Goal: Task Accomplishment & Management: Complete application form

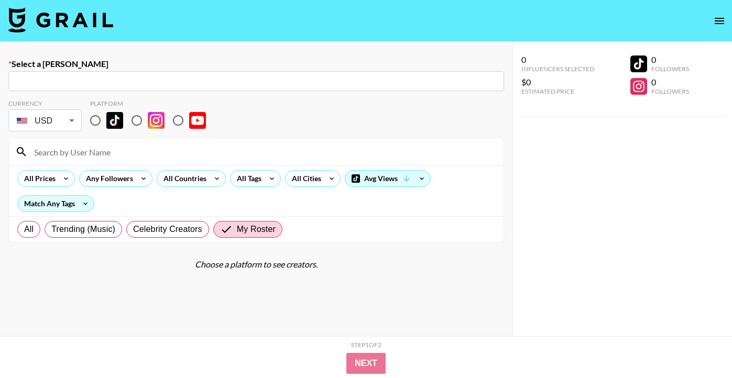
click at [186, 86] on input "text" at bounding box center [256, 81] width 483 height 12
click at [186, 86] on input "bio" at bounding box center [256, 81] width 483 height 12
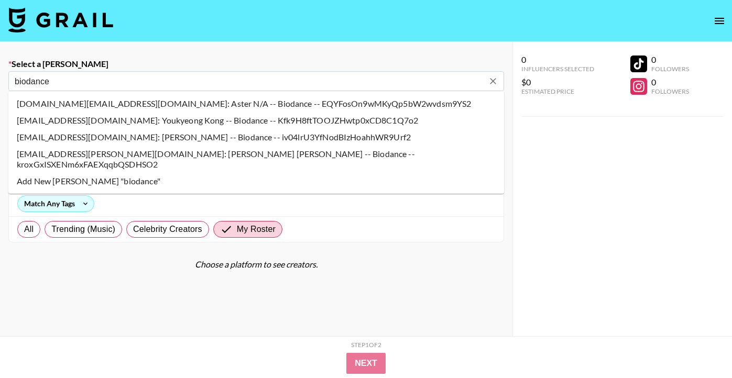
click at [54, 102] on li "[DOMAIN_NAME][EMAIL_ADDRESS][DOMAIN_NAME]: Aster N/A -- Biodance -- EQYFosOn9wM…" at bounding box center [255, 103] width 495 height 17
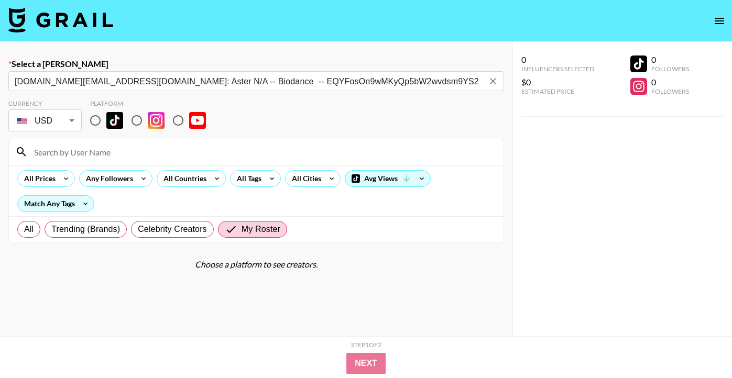
type input "[DOMAIN_NAME][EMAIL_ADDRESS][DOMAIN_NAME]: Aster N/A -- Biodance -- EQYFosOn9wM…"
click at [91, 124] on input "radio" at bounding box center [95, 120] width 22 height 22
radio input "true"
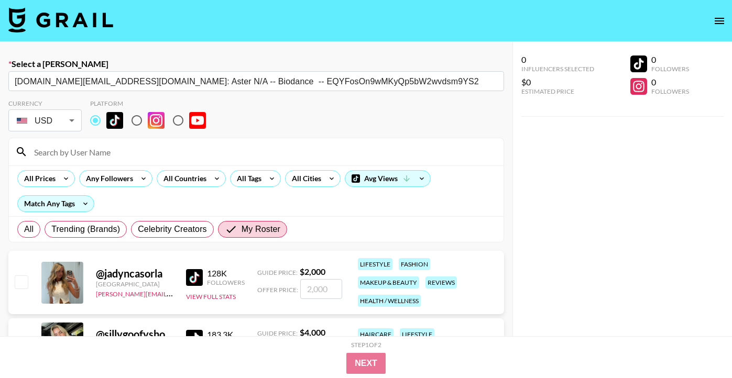
click at [92, 148] on input at bounding box center [262, 152] width 469 height 17
type input "ciera"
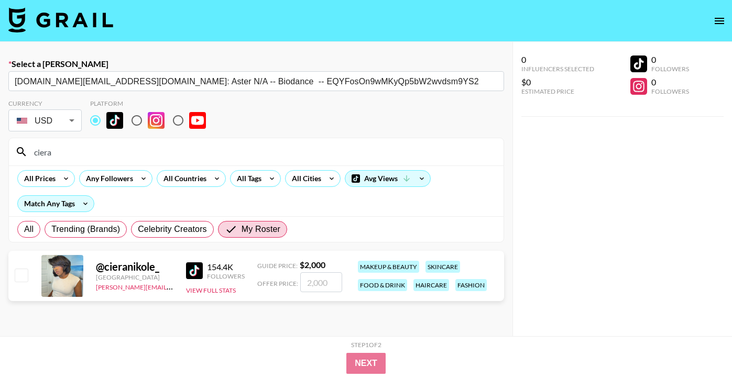
click at [20, 271] on input "checkbox" at bounding box center [21, 275] width 13 height 13
checkbox input "true"
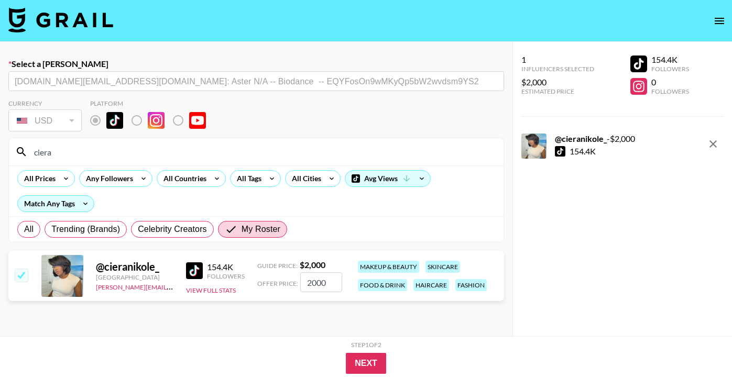
drag, startPoint x: 331, startPoint y: 281, endPoint x: 301, endPoint y: 281, distance: 29.9
click at [301, 281] on input "2000" at bounding box center [321, 282] width 42 height 20
type input "1400"
click at [378, 367] on button "Next" at bounding box center [366, 363] width 40 height 21
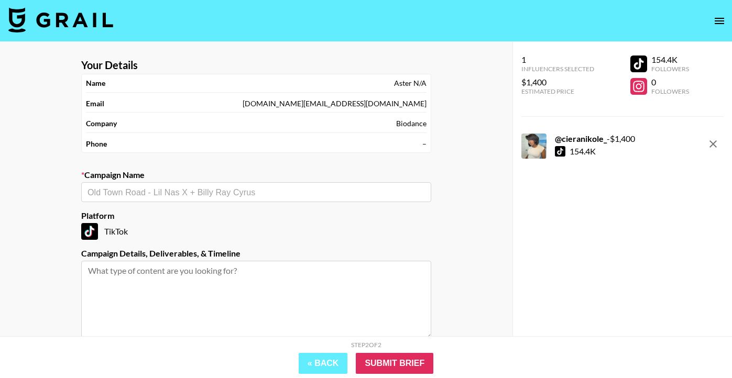
click at [280, 195] on input "text" at bounding box center [255, 192] width 337 height 12
click at [188, 216] on li "Add New Campaign: "Biodance x Cieranikole_ "" at bounding box center [256, 214] width 350 height 17
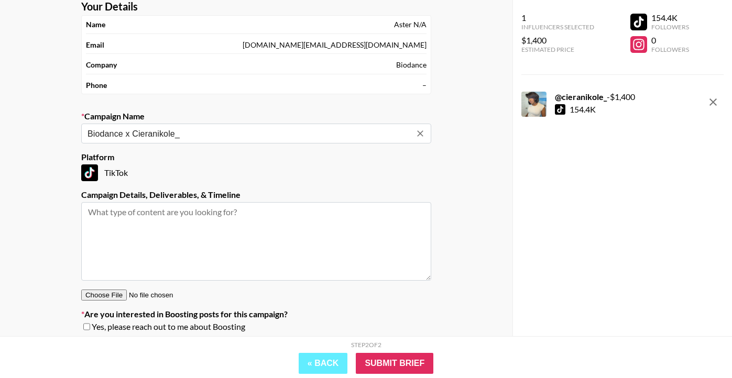
scroll to position [67, 0]
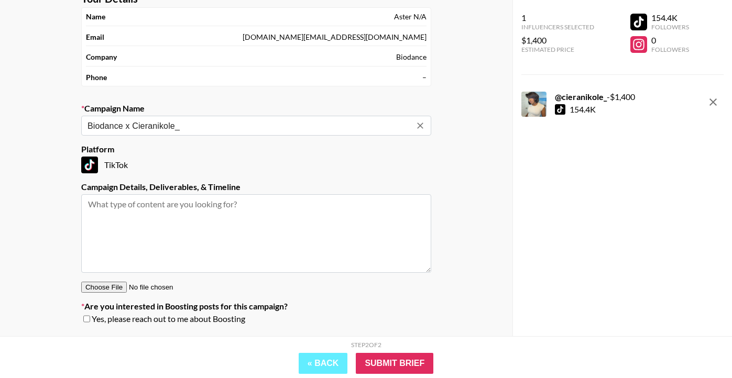
type input "Biodance x Cieranikole_"
click at [192, 199] on textarea at bounding box center [256, 233] width 350 height 79
type textarea "1 tiktok"
click at [87, 318] on input "checkbox" at bounding box center [86, 318] width 7 height 7
checkbox input "true"
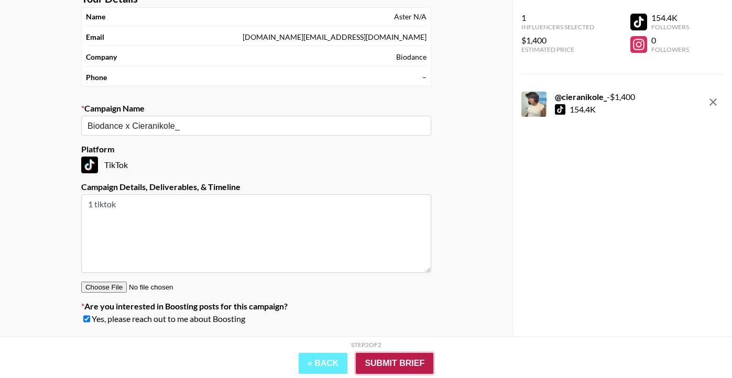
click at [377, 369] on input "Submit Brief" at bounding box center [395, 363] width 78 height 21
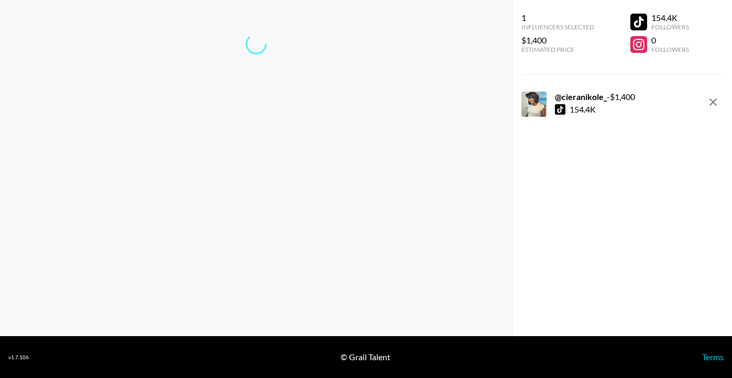
scroll to position [42, 0]
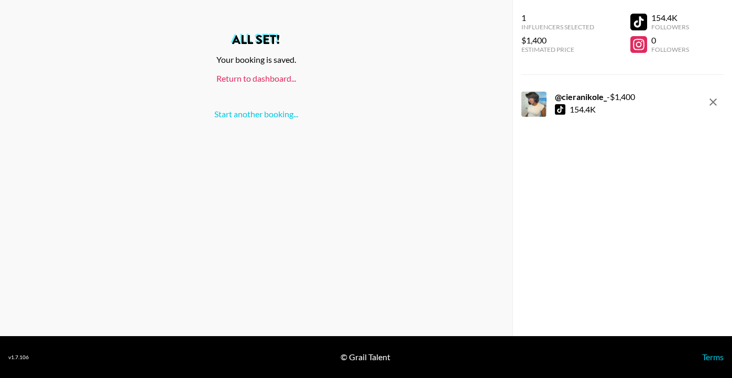
click at [284, 77] on link "Return to dashboard..." at bounding box center [256, 78] width 80 height 10
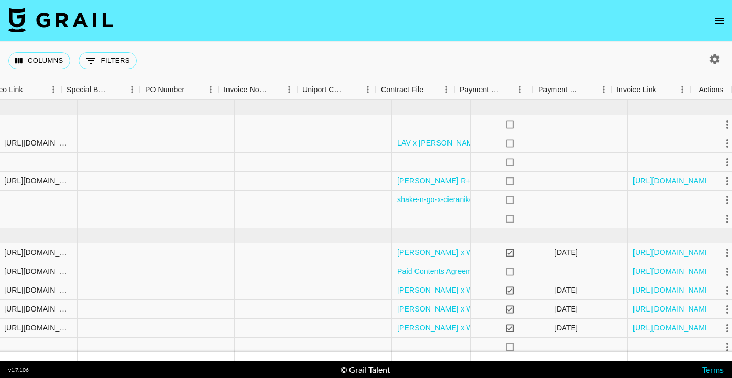
scroll to position [0, 1007]
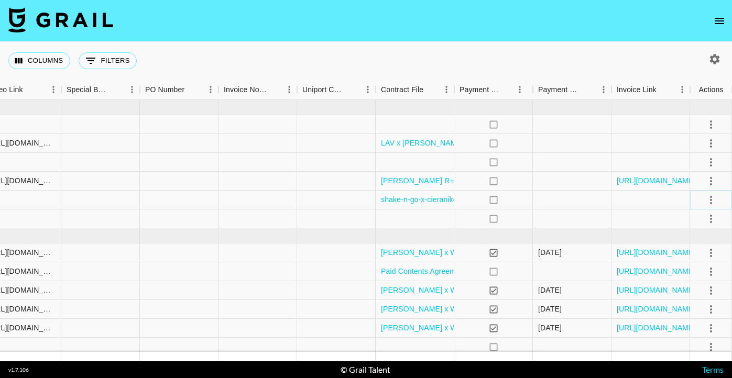
click at [711, 198] on icon "select merge strategy" at bounding box center [710, 200] width 13 height 13
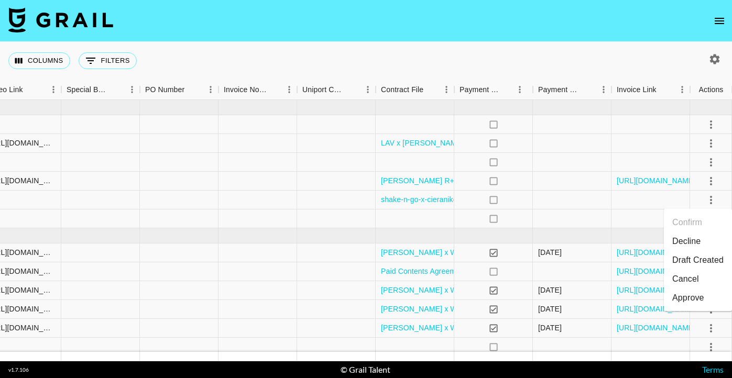
click at [648, 70] on div "Columns 0 Filters + Booking" at bounding box center [366, 61] width 732 height 38
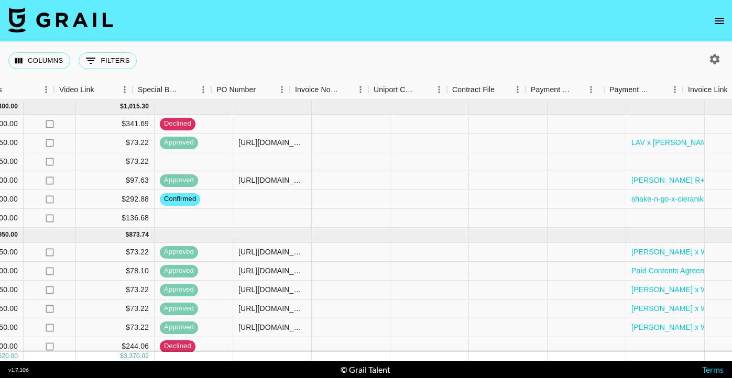
scroll to position [1, 1007]
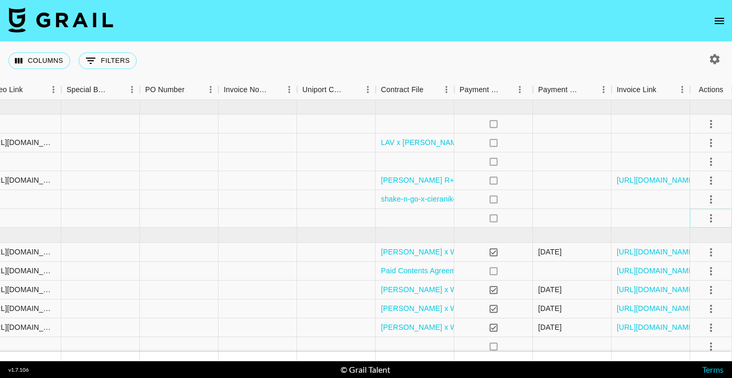
click at [710, 221] on icon "select merge strategy" at bounding box center [711, 218] width 2 height 8
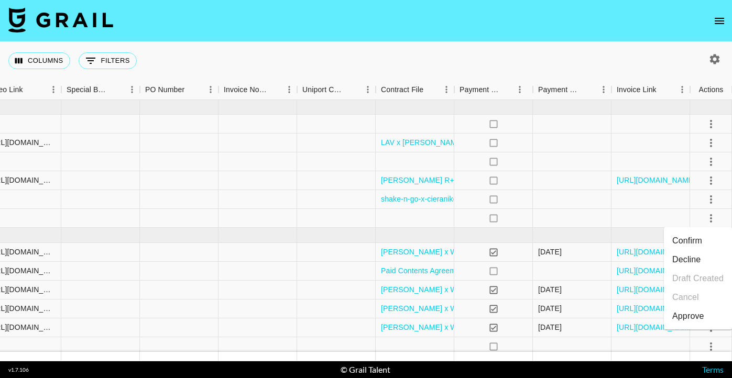
click at [706, 237] on li "Confirm" at bounding box center [698, 240] width 68 height 19
click at [443, 219] on div at bounding box center [415, 218] width 79 height 19
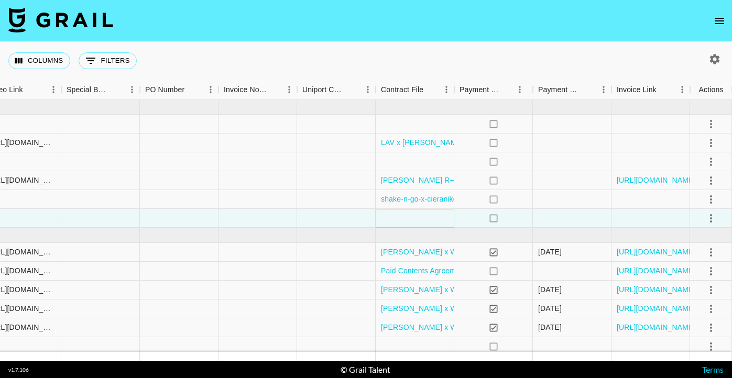
click at [428, 217] on div at bounding box center [415, 218] width 79 height 19
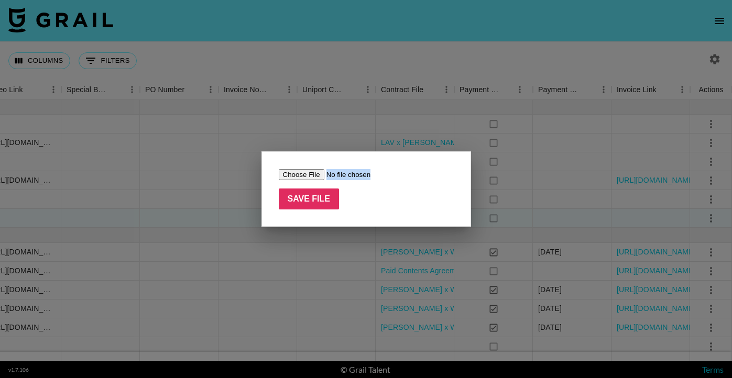
click at [428, 217] on div "Save File" at bounding box center [365, 188] width 209 height 75
click at [308, 174] on input "file" at bounding box center [345, 174] width 133 height 11
type input "C:\fakepath\Paid Contents Agreement_Ciera(25.10).pdf"
click at [322, 200] on input "Save File" at bounding box center [309, 199] width 61 height 21
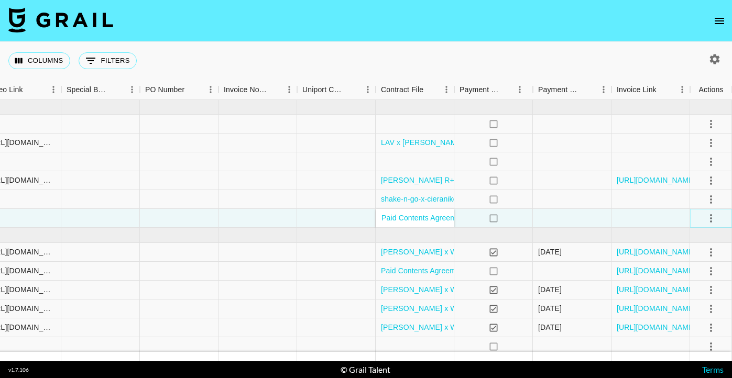
click at [713, 216] on icon "select merge strategy" at bounding box center [710, 218] width 13 height 13
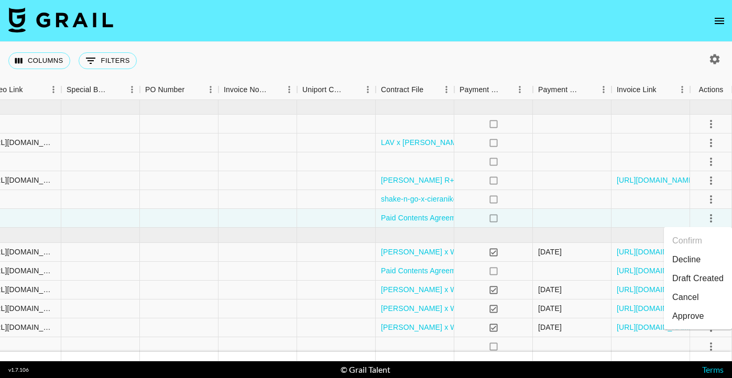
click at [571, 67] on div "Columns 0 Filters + Booking" at bounding box center [366, 61] width 732 height 38
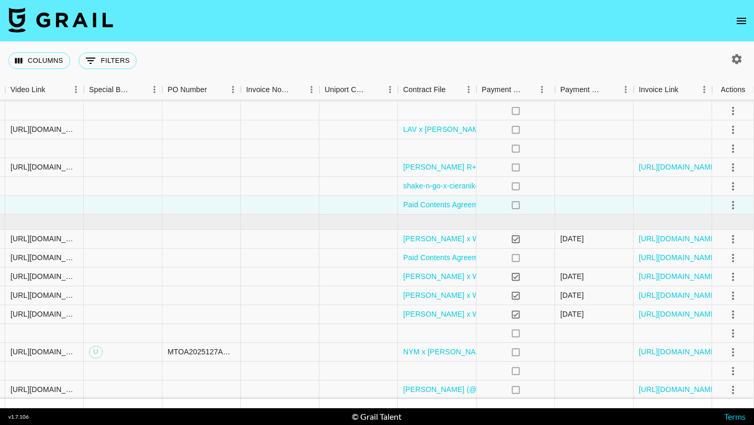
scroll to position [20, 985]
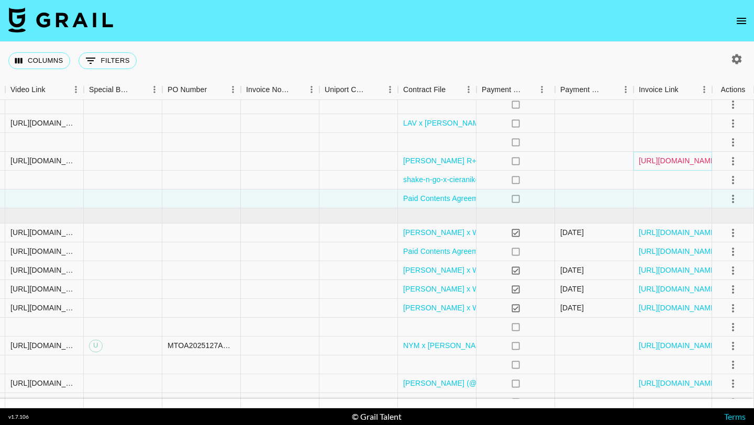
click at [668, 161] on link "[URL][DOMAIN_NAME]" at bounding box center [678, 161] width 79 height 10
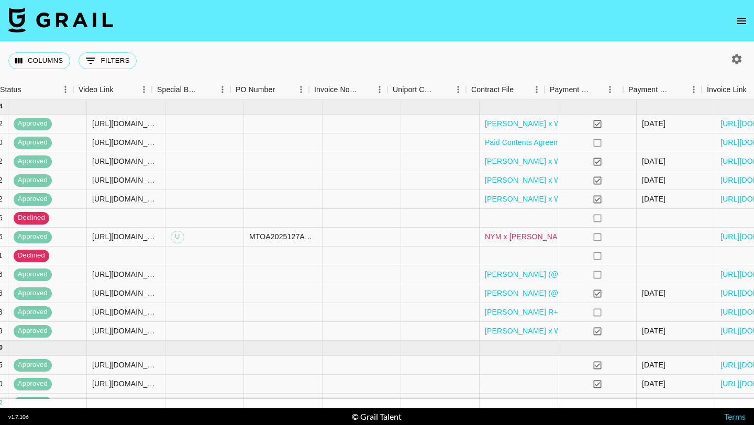
scroll to position [129, 942]
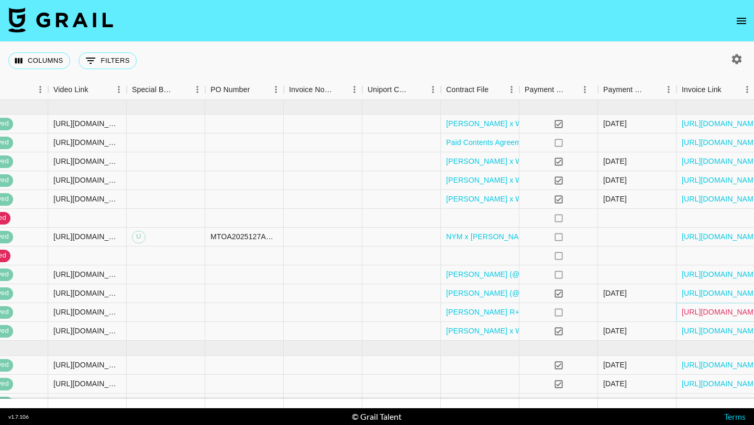
click at [703, 311] on link "[URL][DOMAIN_NAME]" at bounding box center [721, 312] width 79 height 10
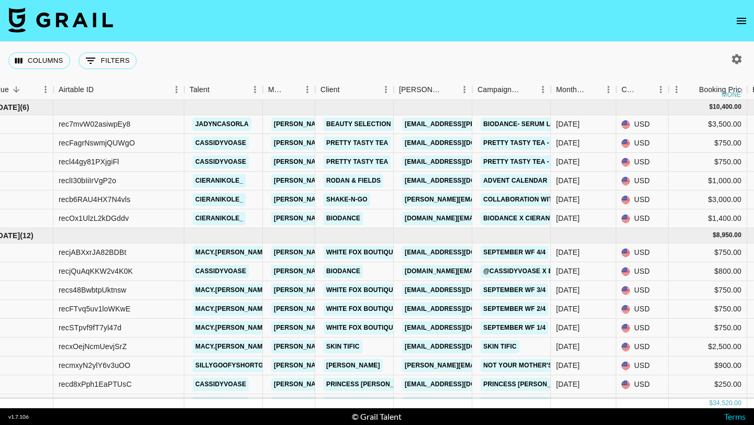
scroll to position [0, 0]
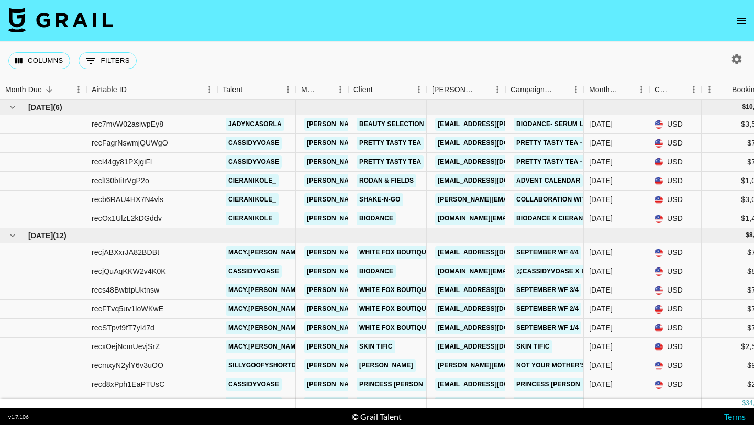
click at [516, 50] on div "Columns 0 Filters + Booking" at bounding box center [377, 61] width 754 height 38
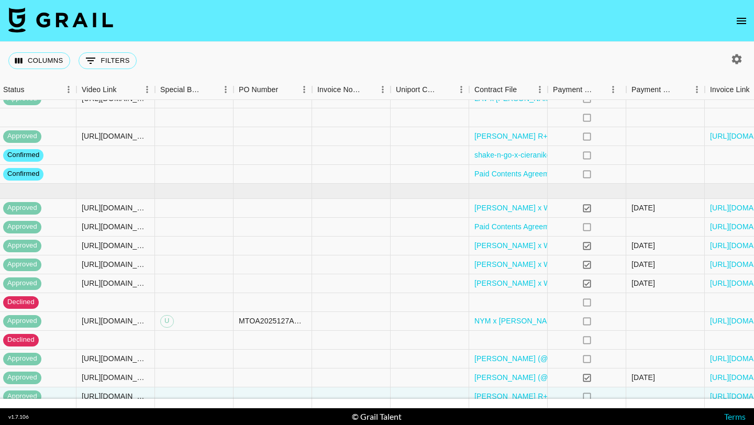
scroll to position [0, 913]
